Goal: Task Accomplishment & Management: Use online tool/utility

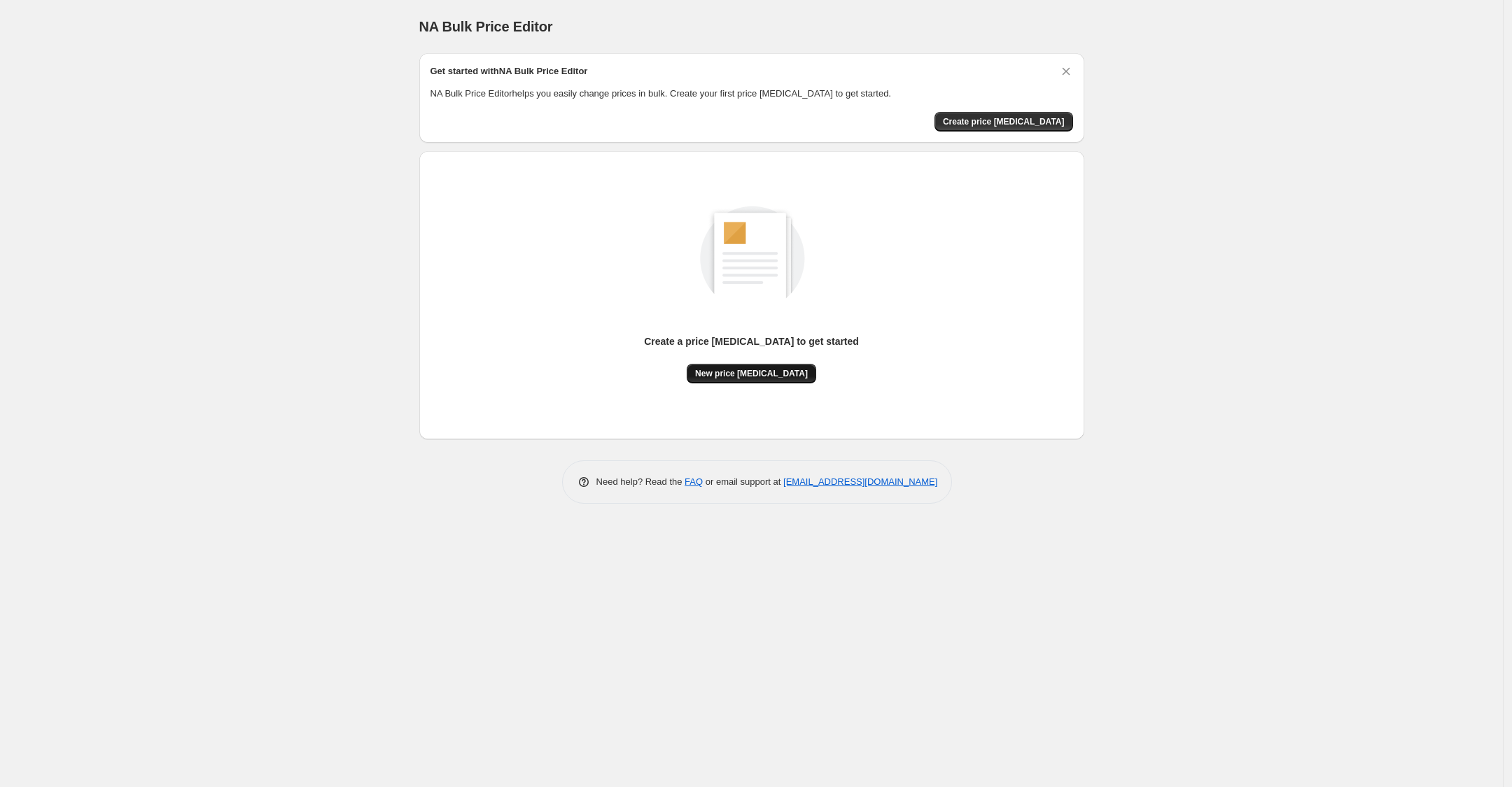
click at [757, 374] on span "New price [MEDICAL_DATA]" at bounding box center [751, 374] width 112 height 12
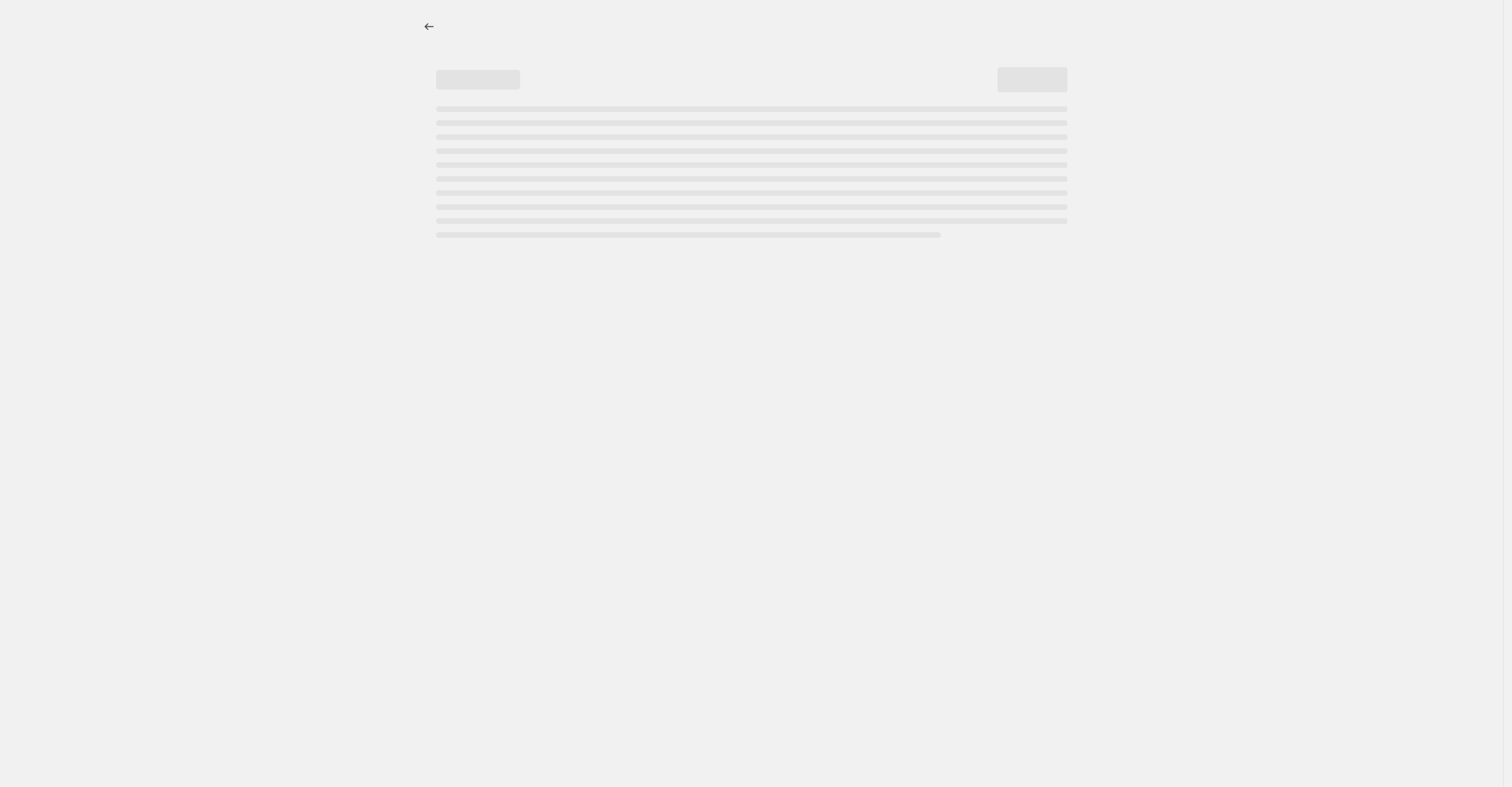
select select "percentage"
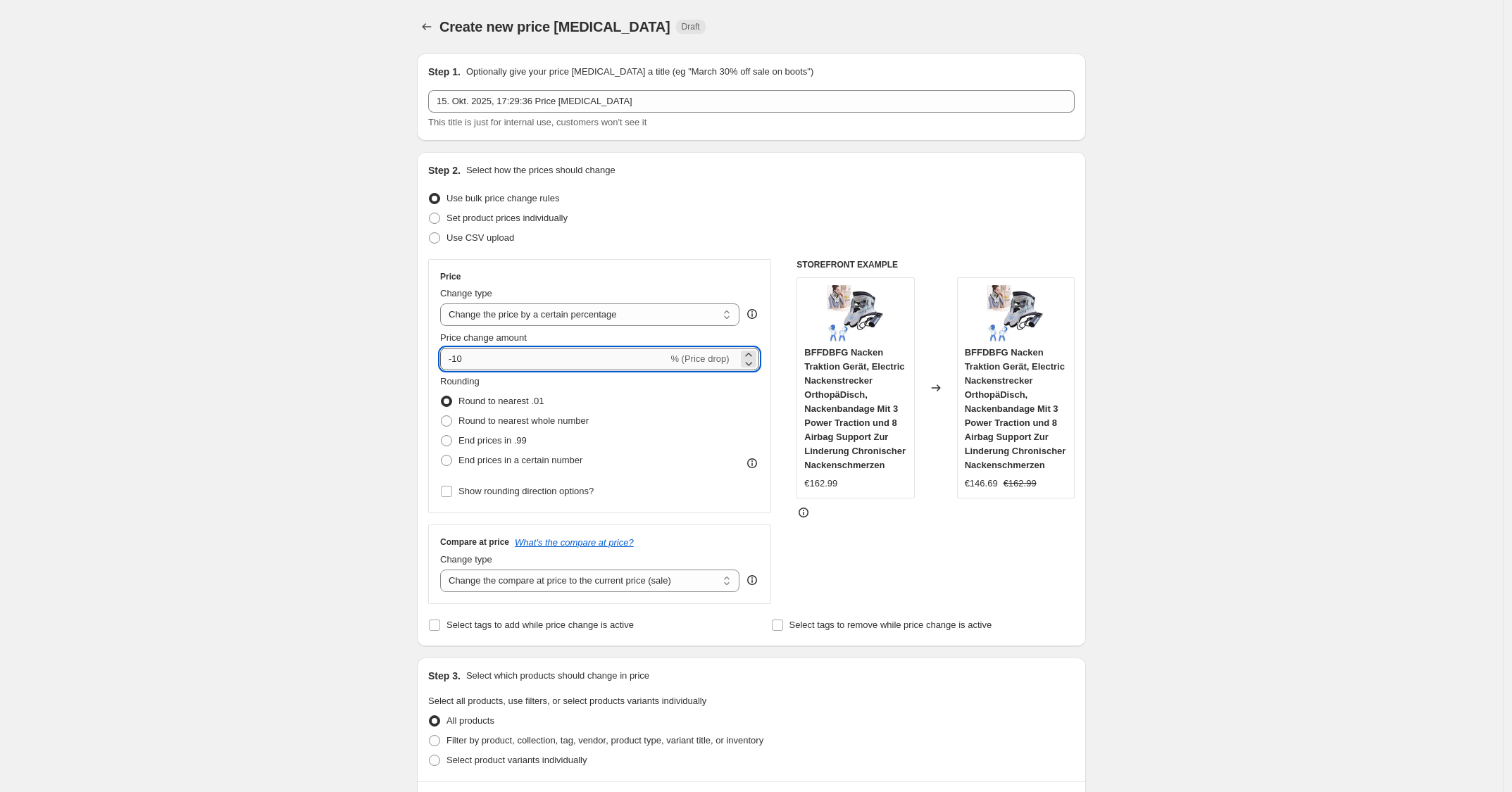
click at [511, 359] on input "-10" at bounding box center [554, 358] width 228 height 22
type input "-1"
type input "-25"
click at [710, 231] on div "Use CSV upload" at bounding box center [751, 237] width 646 height 20
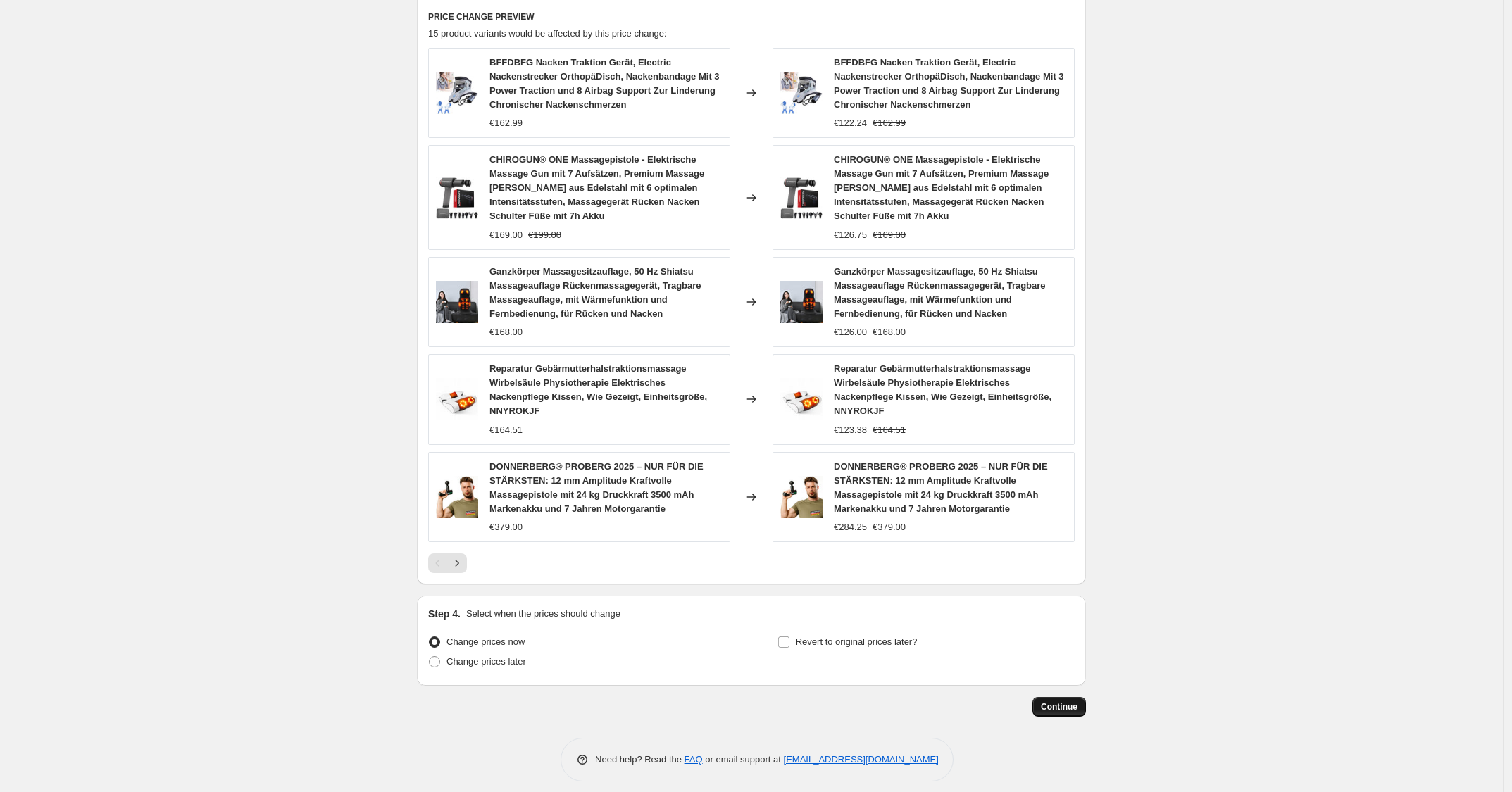
click at [1053, 701] on span "Continue" at bounding box center [1059, 707] width 36 height 12
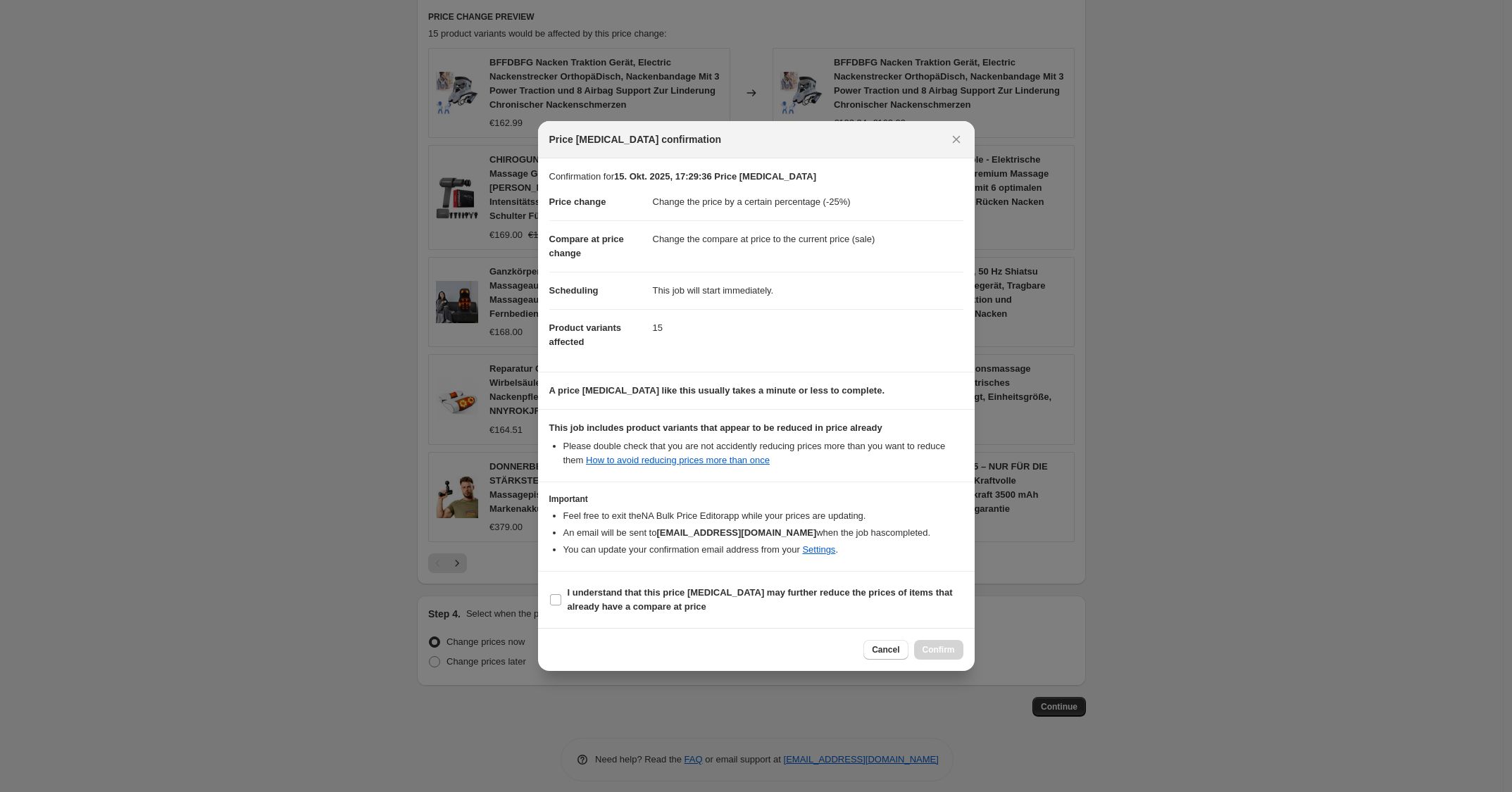
click at [920, 574] on section "I understand that this price change job may further reduce the prices of items …" at bounding box center [757, 600] width 437 height 57
click at [920, 592] on b "I understand that this price change job may further reduce the prices of items …" at bounding box center [760, 599] width 385 height 25
click at [562, 594] on input "I understand that this price change job may further reduce the prices of items …" at bounding box center [556, 600] width 12 height 12
checkbox input "true"
click at [933, 633] on div "Cancel Confirm" at bounding box center [757, 649] width 437 height 43
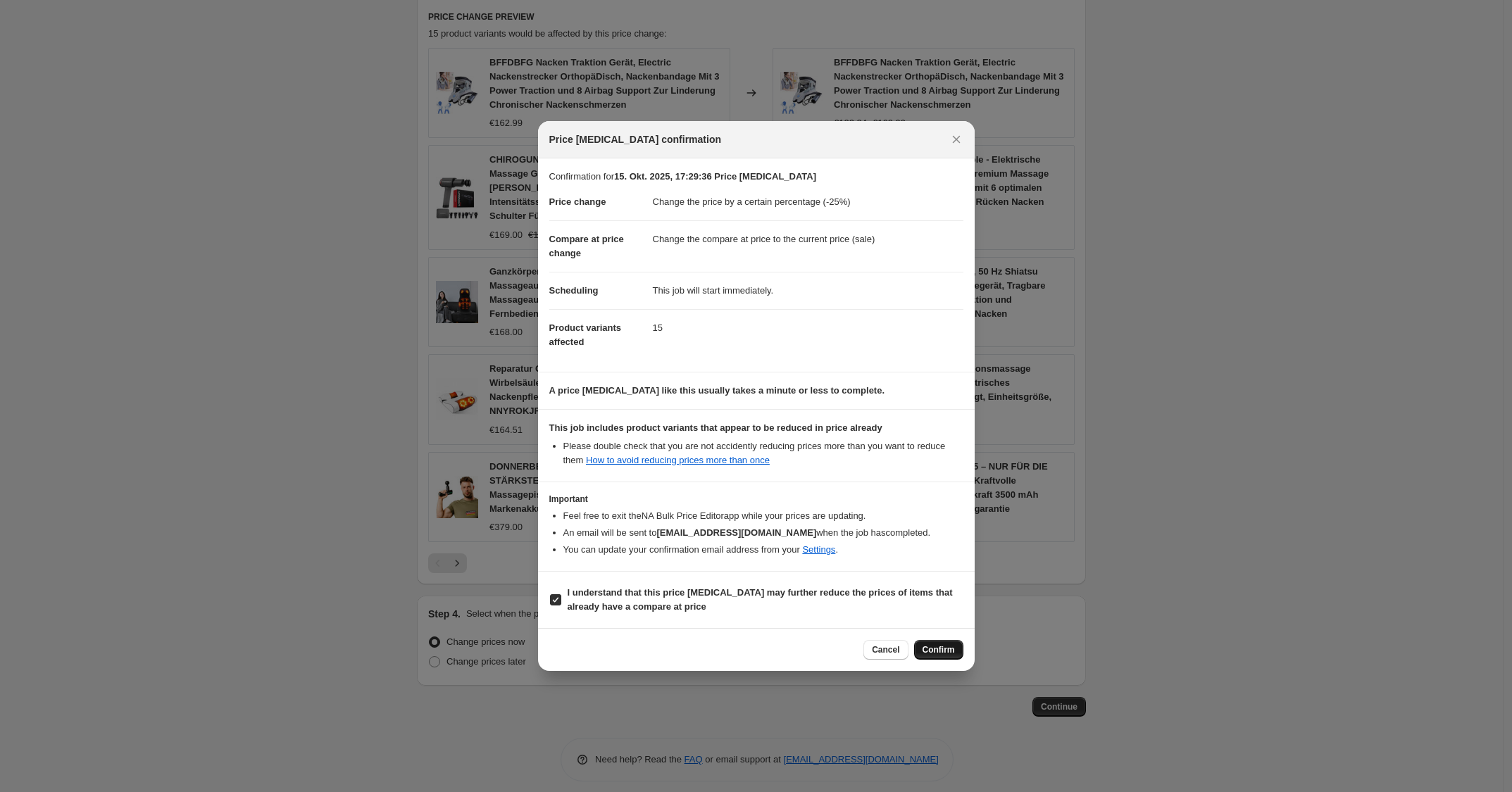
click at [938, 653] on span "Confirm" at bounding box center [939, 650] width 33 height 12
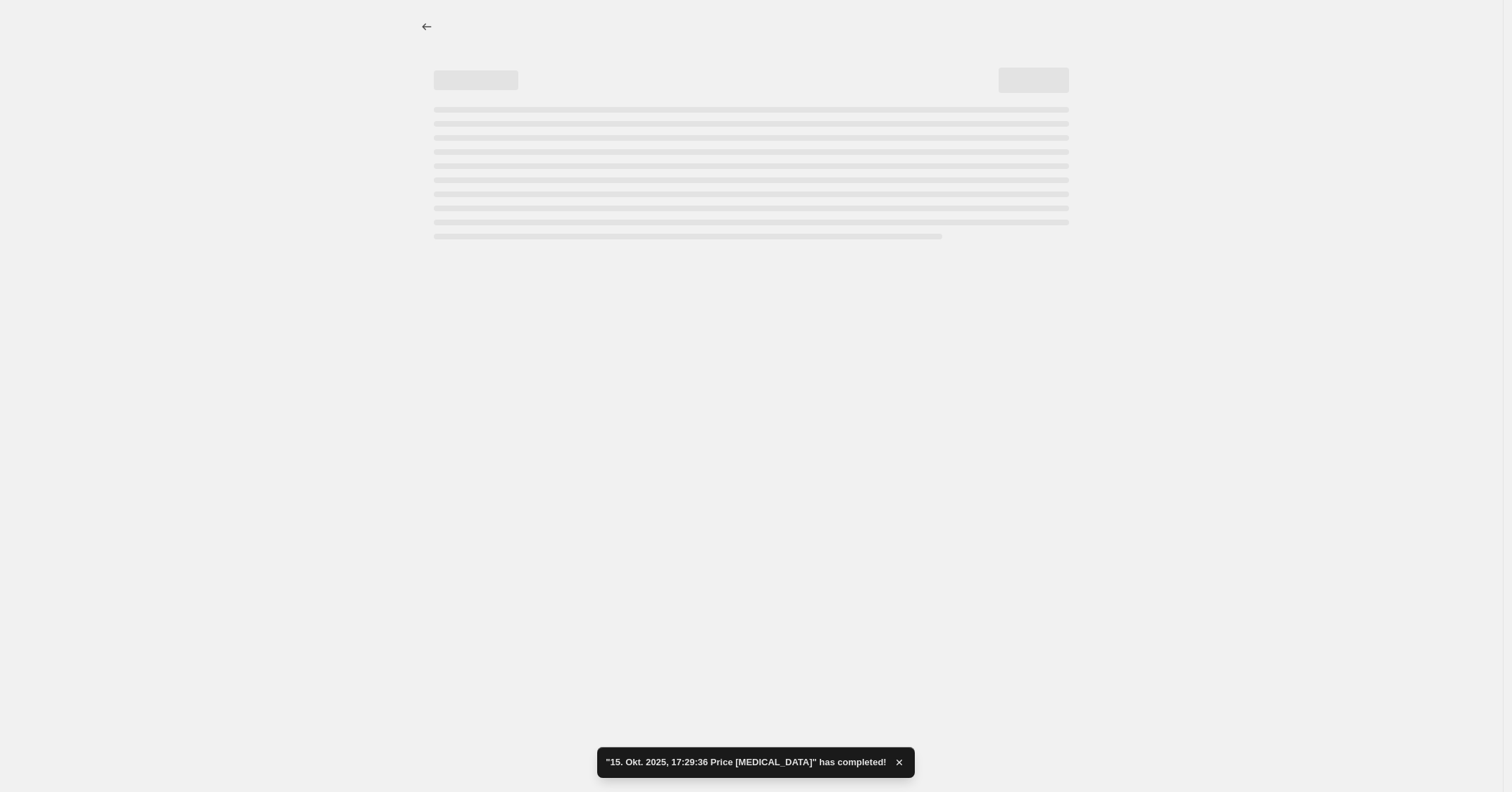
select select "percentage"
